Goal: Task Accomplishment & Management: Manage account settings

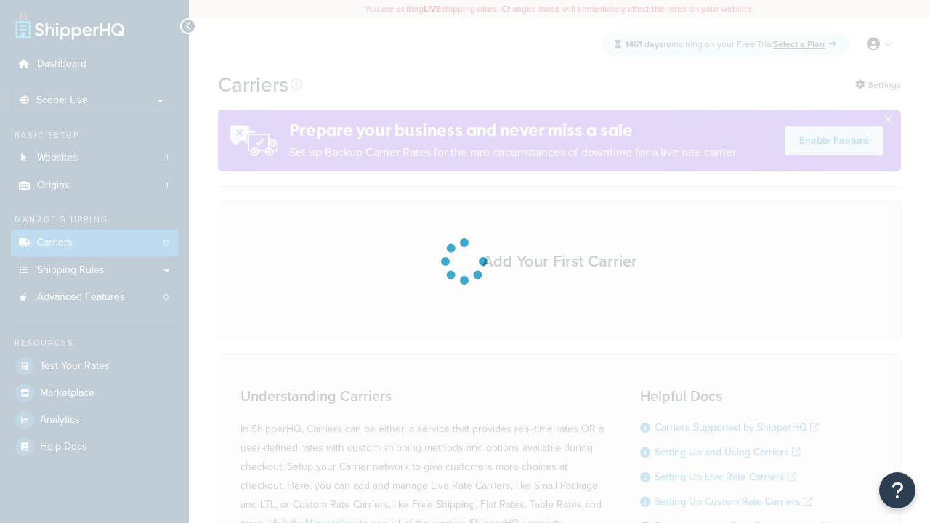
scroll to position [128, 0]
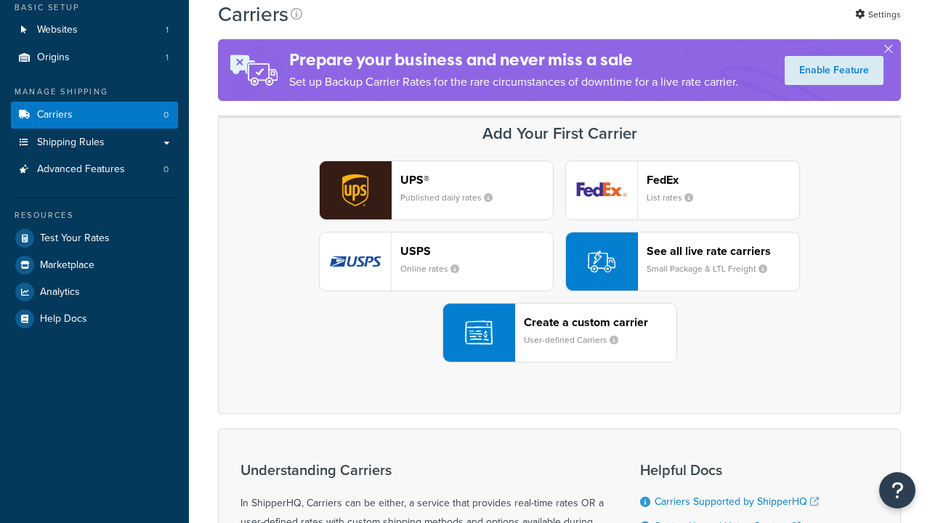
click at [723, 180] on header "FedEx" at bounding box center [723, 180] width 153 height 14
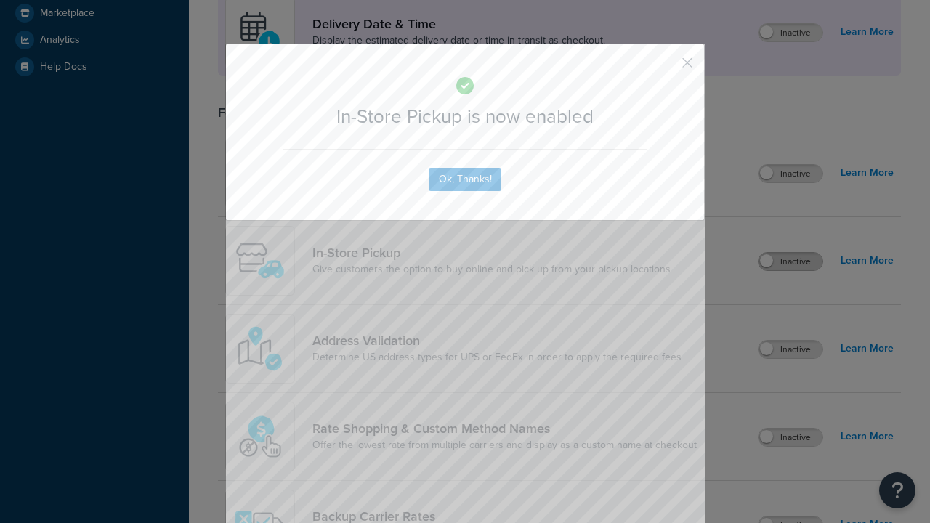
scroll to position [408, 0]
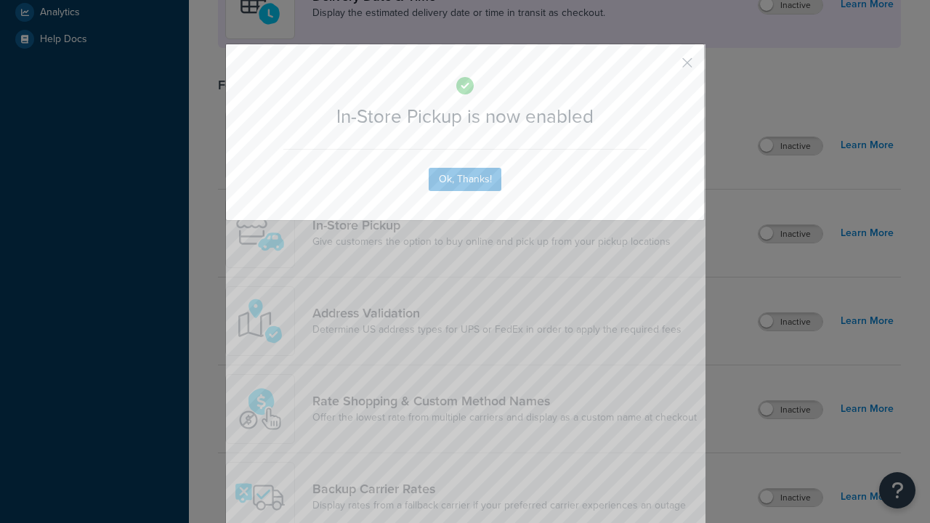
click at [666, 68] on button "button" at bounding box center [666, 68] width 4 height 4
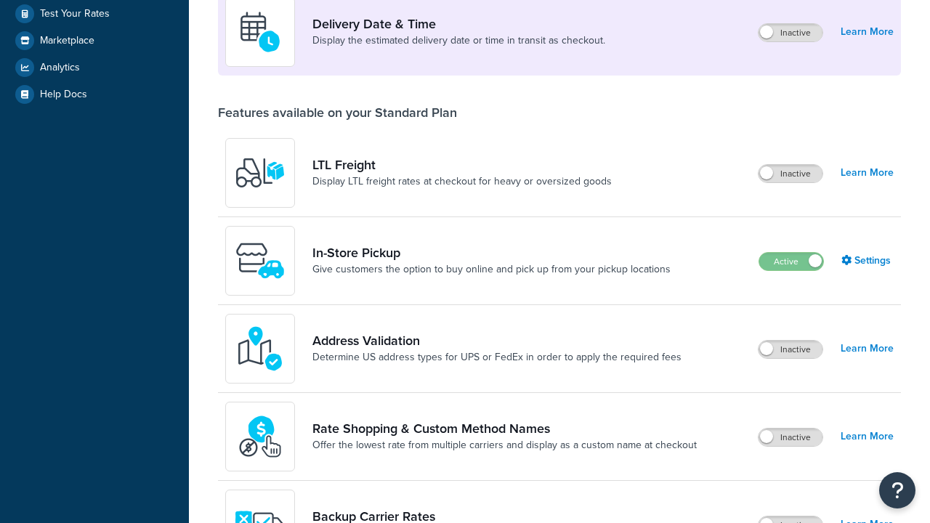
scroll to position [352, 0]
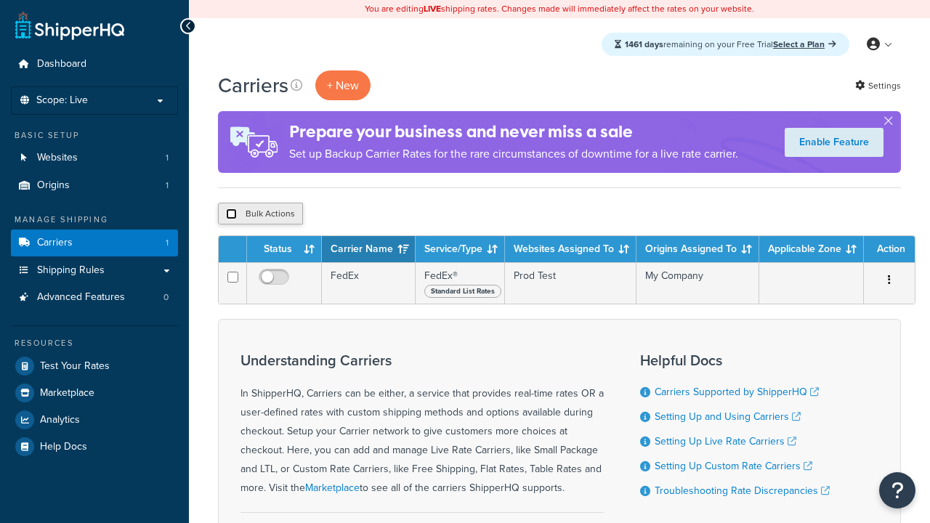
click at [231, 214] on input "checkbox" at bounding box center [231, 214] width 11 height 11
checkbox input "true"
click at [0, 0] on button "Delete" at bounding box center [0, 0] width 0 height 0
